Goal: Task Accomplishment & Management: Use online tool/utility

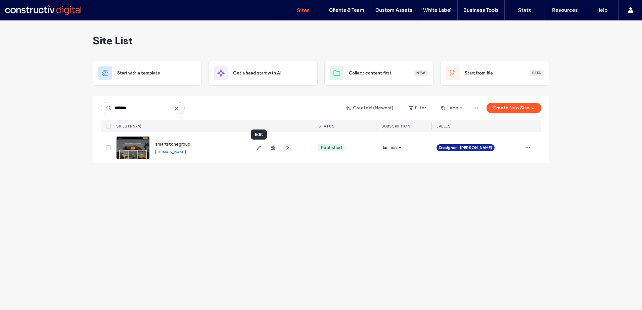
type input "*******"
click at [288, 149] on icon "button" at bounding box center [286, 147] width 5 height 5
click at [254, 230] on div "Site List Start with a template Get a head start with AI Collect content first …" at bounding box center [321, 165] width 642 height 290
click at [261, 150] on icon "button" at bounding box center [258, 147] width 5 height 5
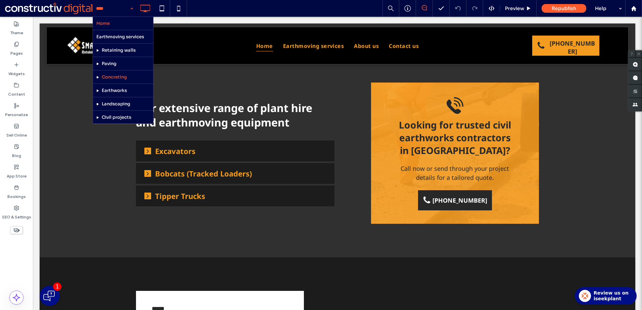
scroll to position [94, 0]
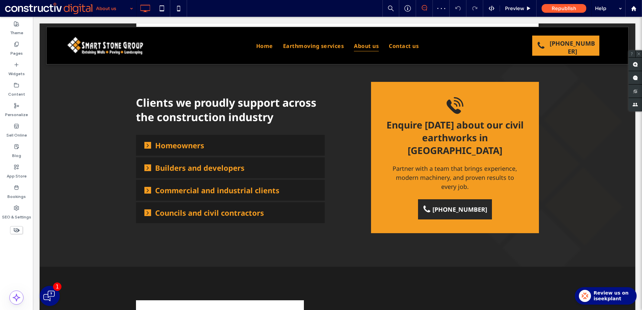
scroll to position [302, 0]
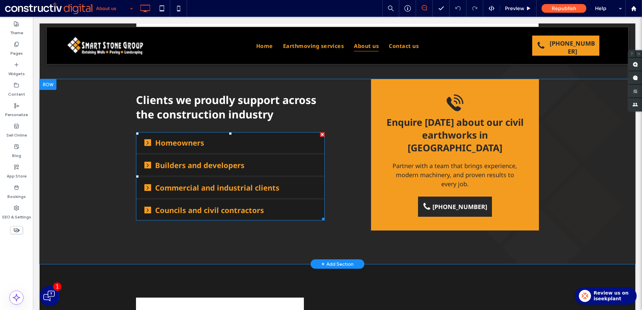
click at [147, 143] on icon at bounding box center [148, 143] width 2 height 4
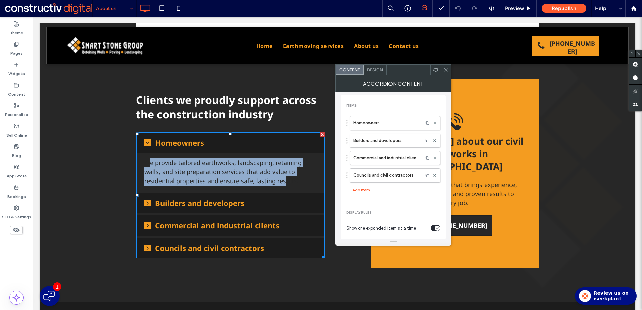
drag, startPoint x: 157, startPoint y: 165, endPoint x: 283, endPoint y: 189, distance: 127.8
click at [283, 189] on div "We provide tailored earthworks, landscaping, retaining walls, and site preparat…" at bounding box center [230, 172] width 189 height 38
drag, startPoint x: 283, startPoint y: 189, endPoint x: 264, endPoint y: 176, distance: 22.7
click at [264, 176] on p "We provide tailored earthworks, landscaping, retaining walls, and site preparat…" at bounding box center [230, 171] width 172 height 27
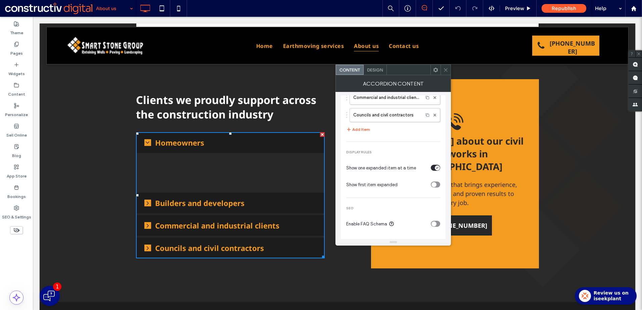
scroll to position [0, 0]
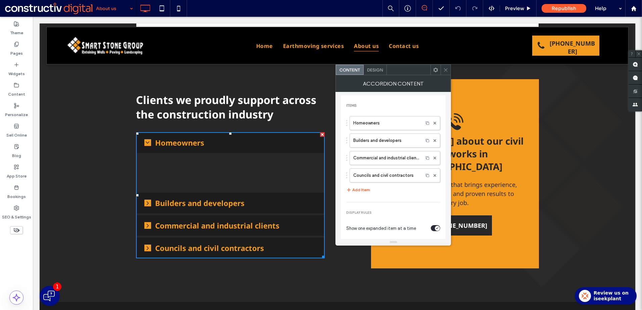
click at [376, 71] on span "Design" at bounding box center [375, 69] width 16 height 5
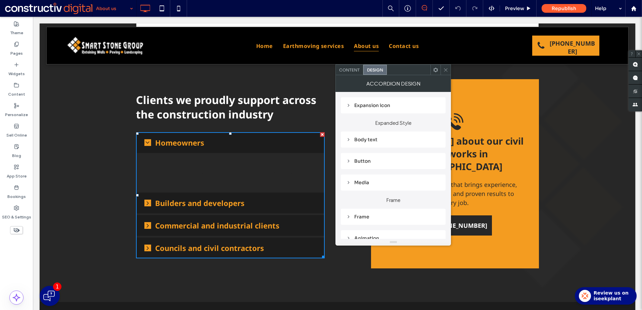
scroll to position [64, 0]
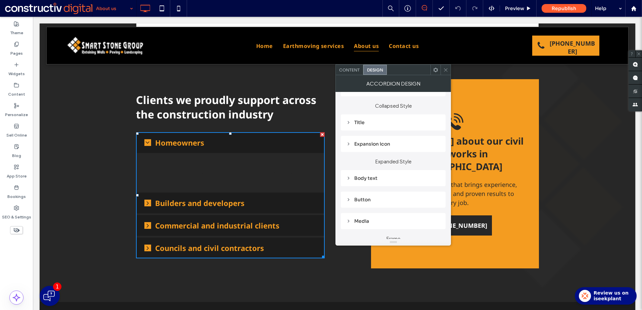
click at [369, 175] on div "Body text" at bounding box center [393, 178] width 94 height 6
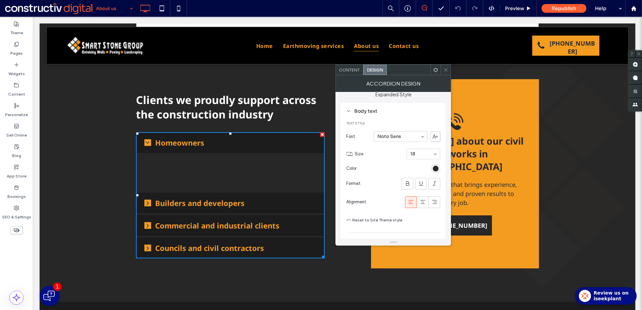
click at [436, 170] on div "rgb(40, 40, 40)" at bounding box center [436, 169] width 6 height 6
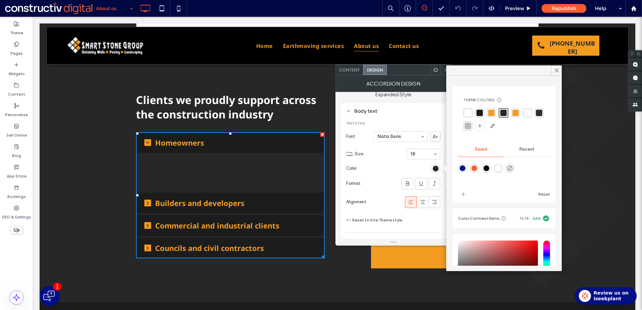
click at [501, 169] on div "rgba(255,255,255,1)" at bounding box center [498, 169] width 6 height 6
type input "*******"
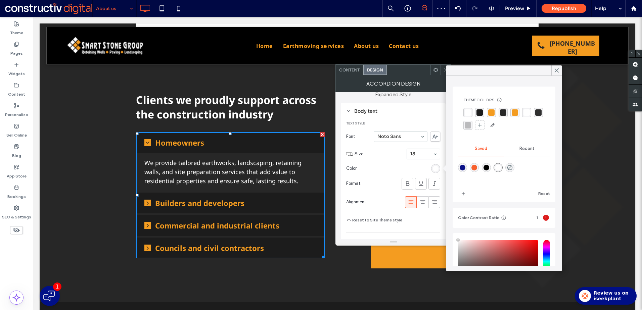
click at [144, 202] on icon at bounding box center [147, 203] width 7 height 7
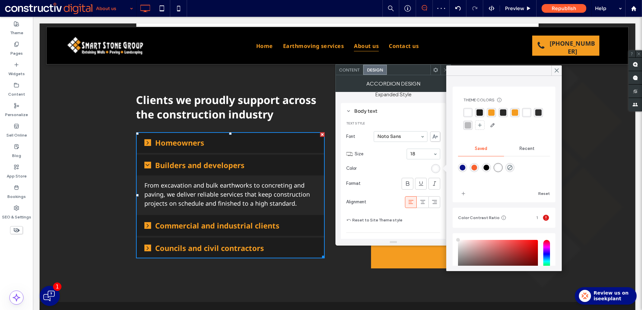
click at [146, 225] on icon at bounding box center [147, 225] width 7 height 7
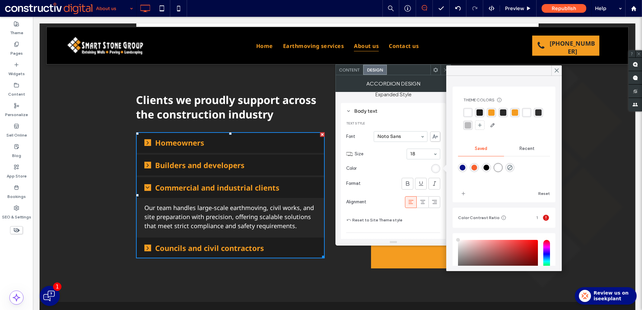
click at [148, 250] on icon at bounding box center [147, 248] width 7 height 7
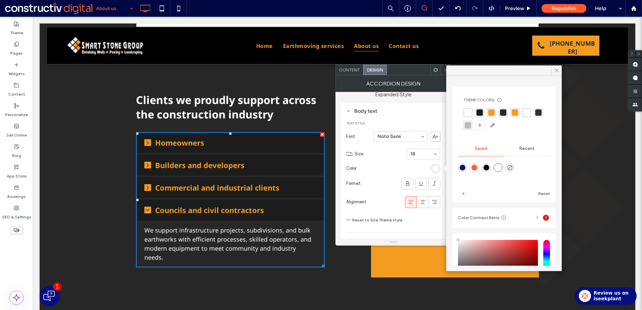
drag, startPoint x: 554, startPoint y: 71, endPoint x: 498, endPoint y: 72, distance: 56.8
click at [554, 71] on icon at bounding box center [557, 70] width 6 height 6
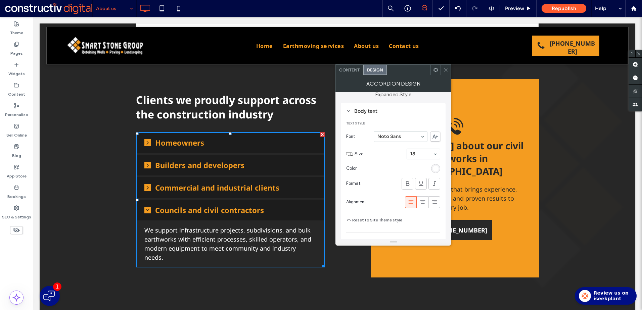
click at [442, 72] on div at bounding box center [445, 70] width 10 height 10
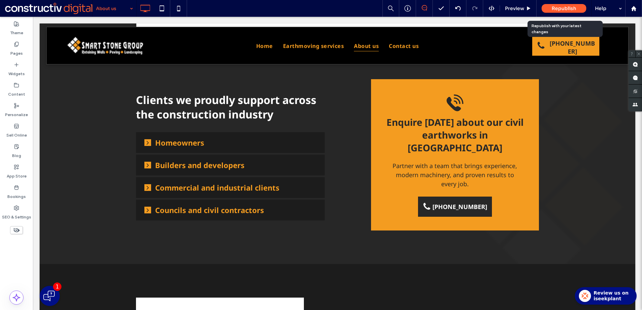
click at [562, 9] on span "Republish" at bounding box center [564, 8] width 25 height 6
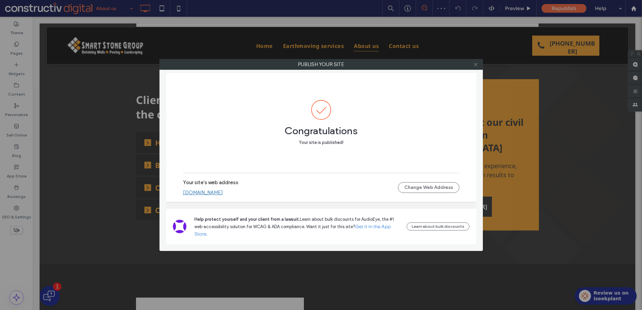
click at [476, 64] on icon at bounding box center [475, 64] width 5 height 5
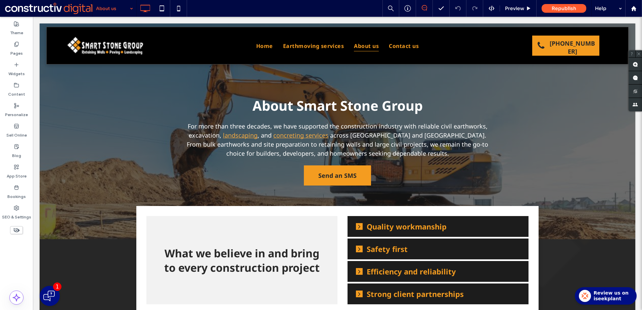
scroll to position [0, 0]
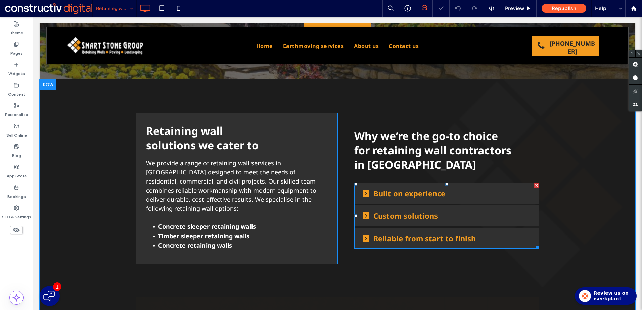
click at [365, 192] on icon at bounding box center [366, 194] width 2 height 4
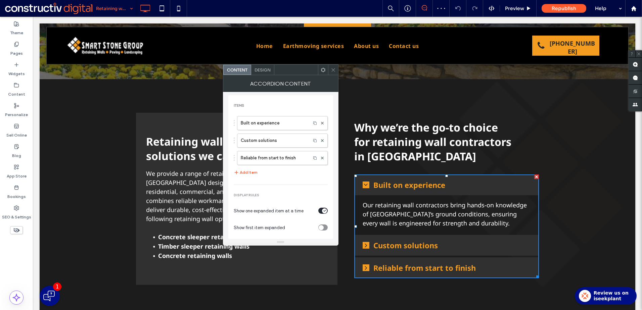
click at [364, 189] on div "Built on experience" at bounding box center [446, 185] width 185 height 21
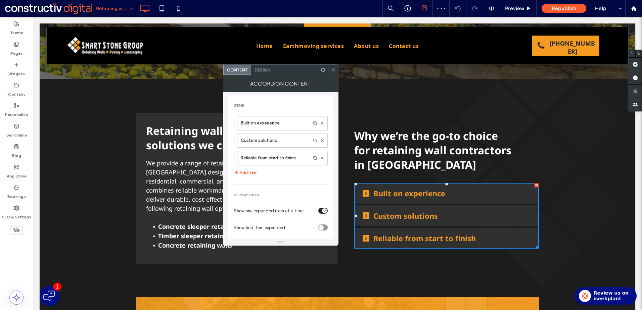
click at [333, 69] on icon at bounding box center [333, 69] width 5 height 5
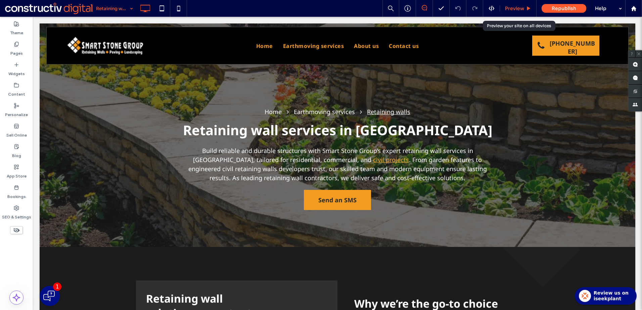
click at [514, 9] on span "Preview" at bounding box center [514, 8] width 19 height 6
